Goal: Check status: Check status

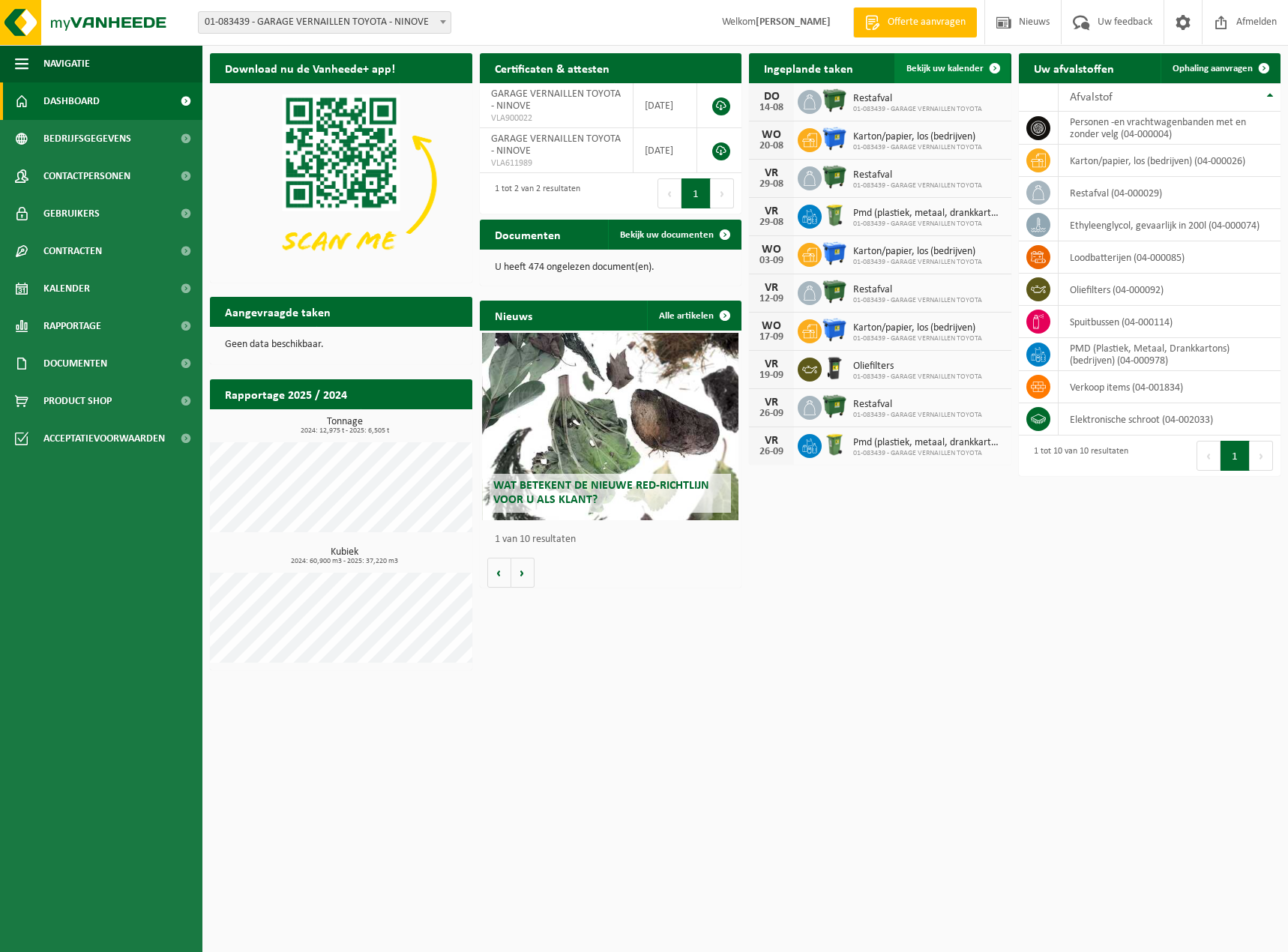
click at [948, 73] on span "Bekijk uw kalender" at bounding box center [945, 69] width 77 height 10
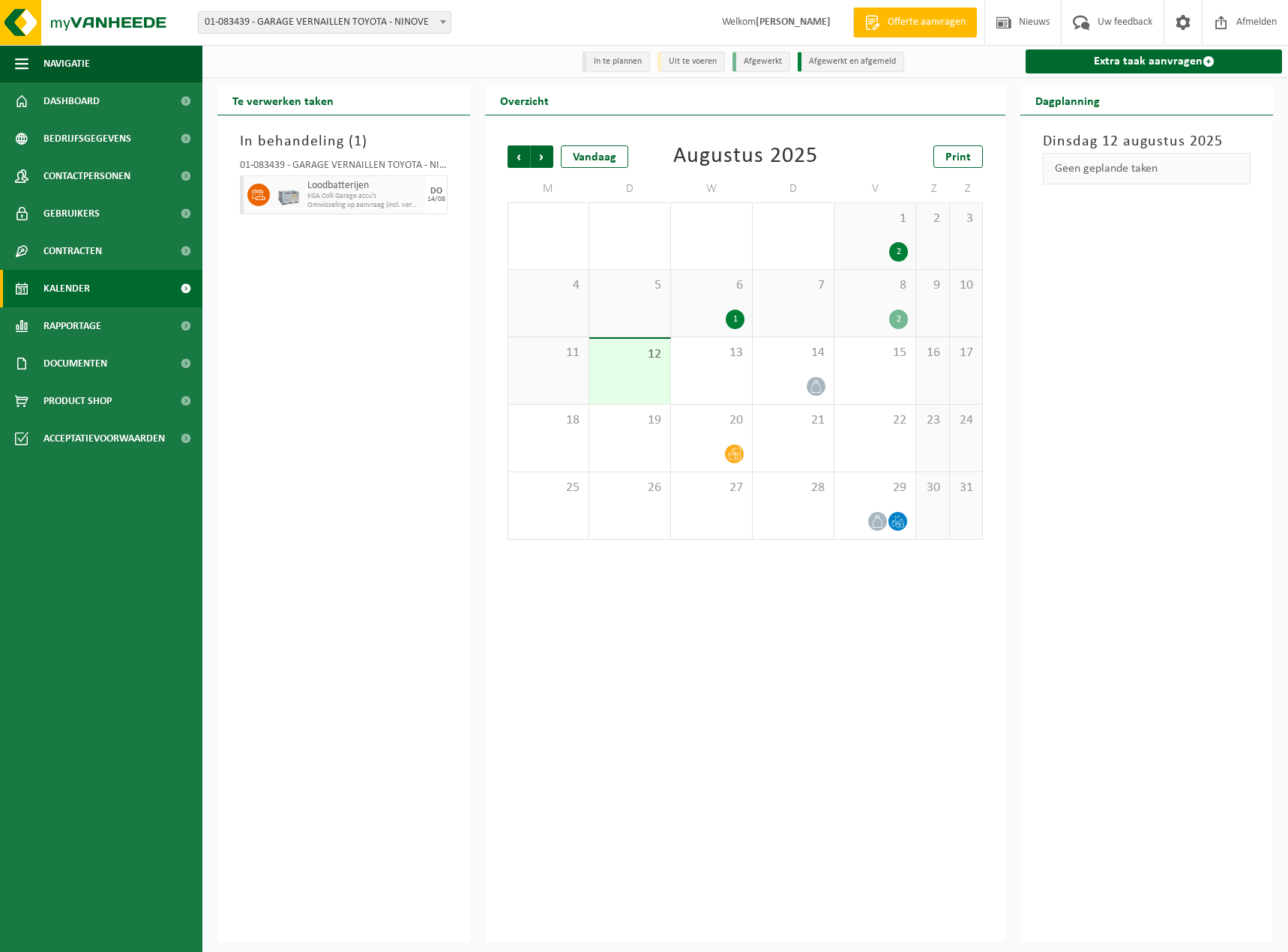
click at [710, 302] on div "6 1" at bounding box center [712, 303] width 81 height 67
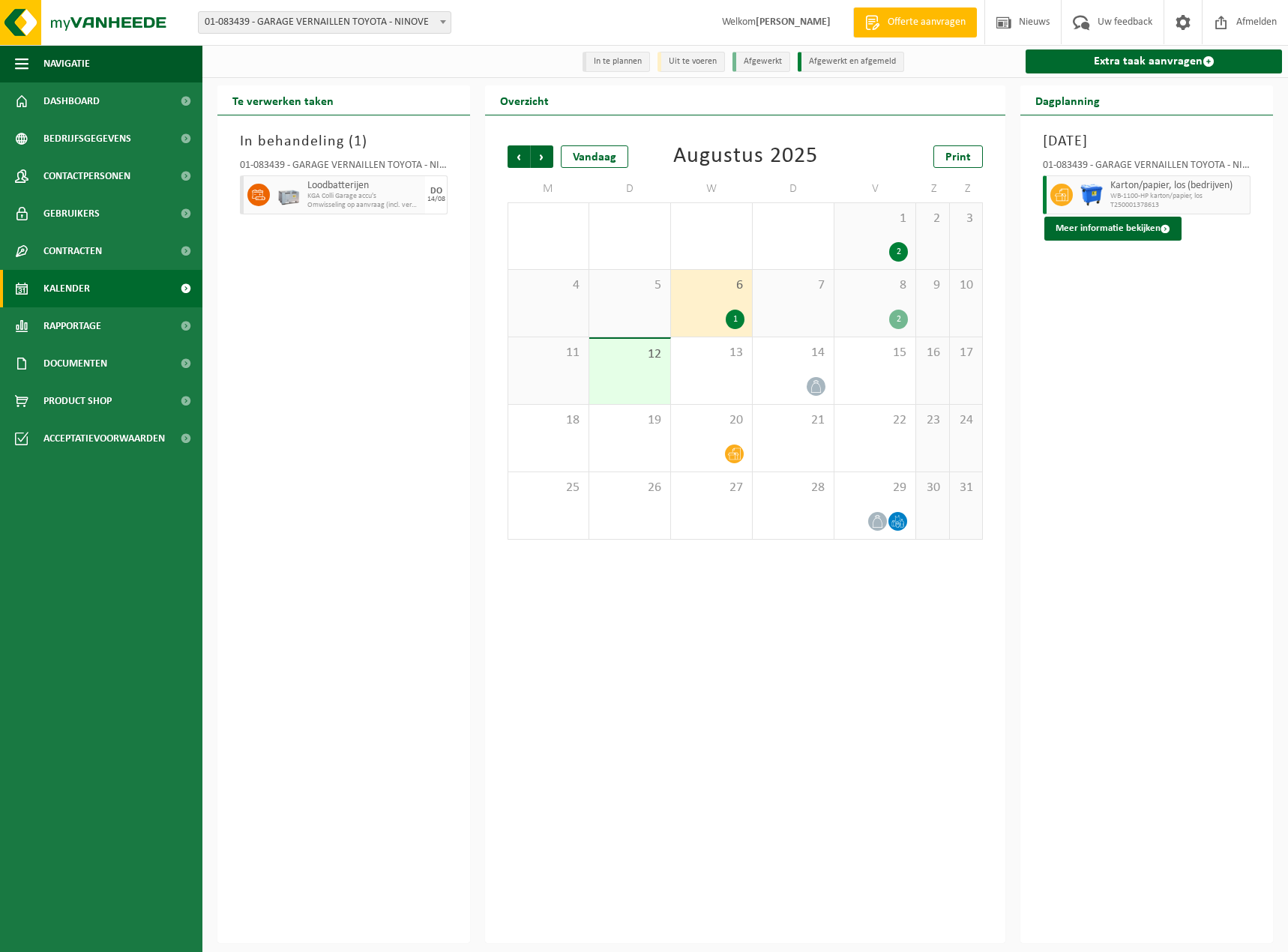
click at [883, 297] on div "8 2" at bounding box center [875, 303] width 81 height 67
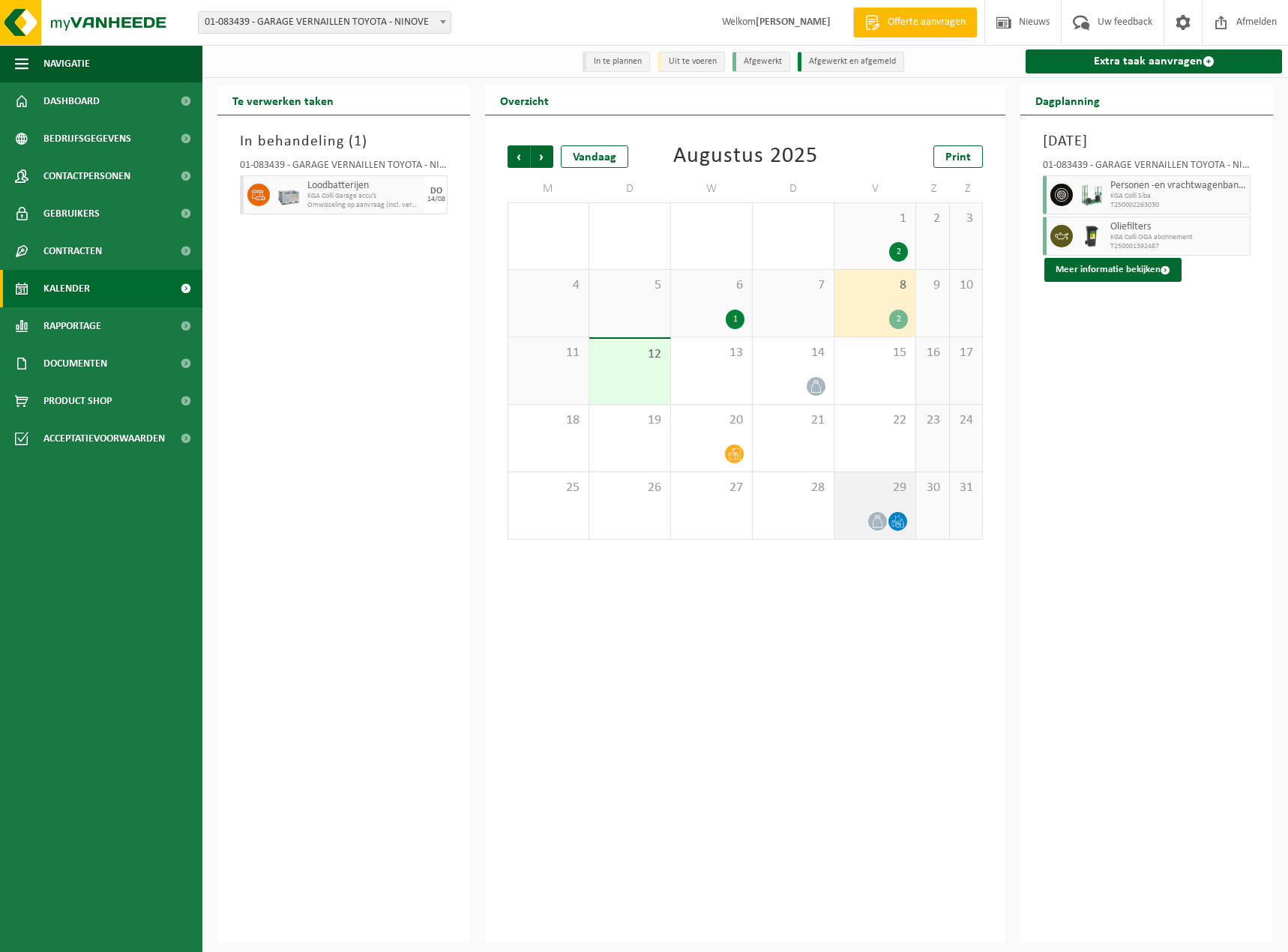
click at [866, 510] on div "29" at bounding box center [875, 505] width 81 height 67
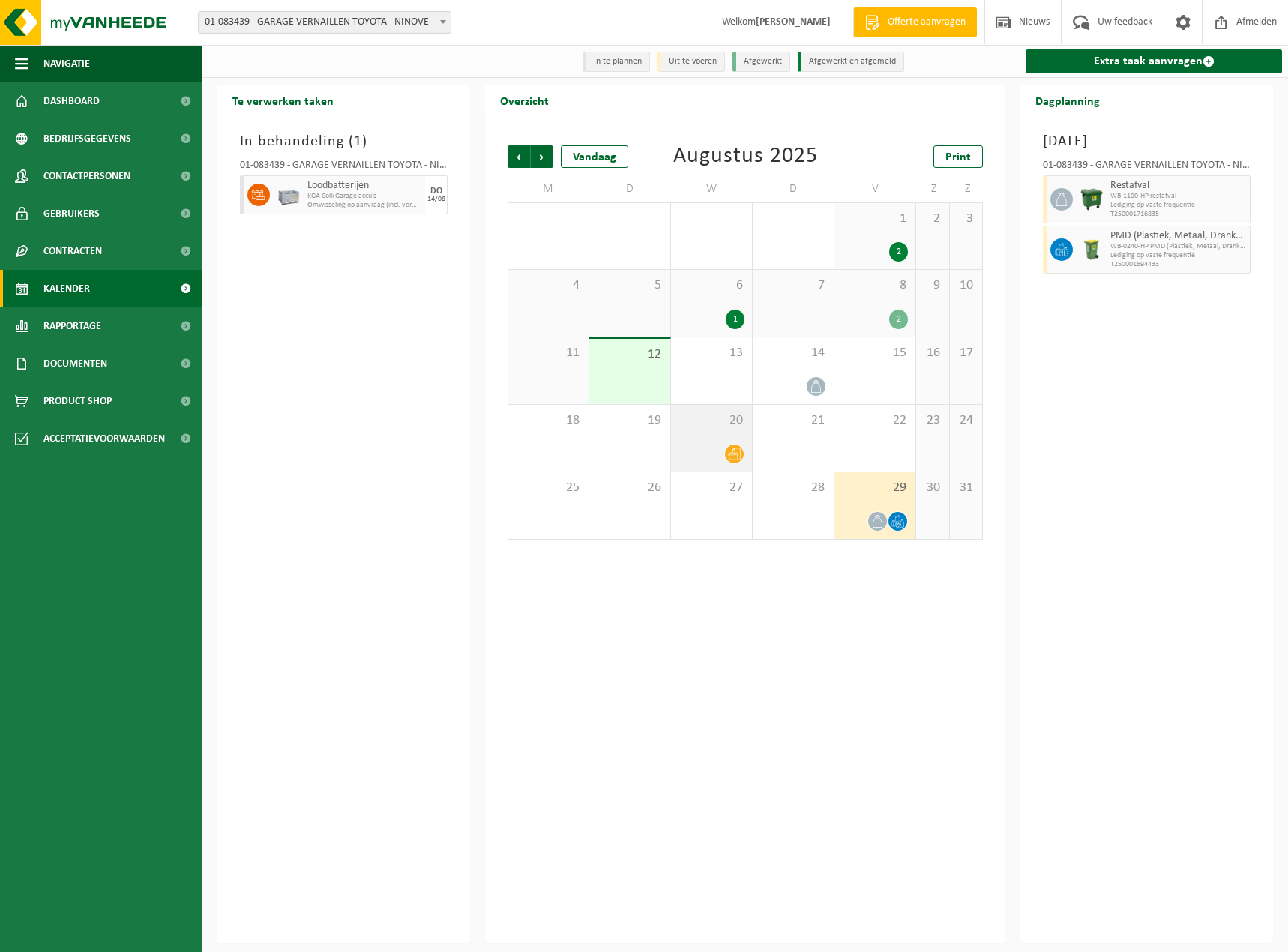
click at [698, 432] on div "20" at bounding box center [712, 438] width 81 height 67
